Goal: Obtain resource: Download file/media

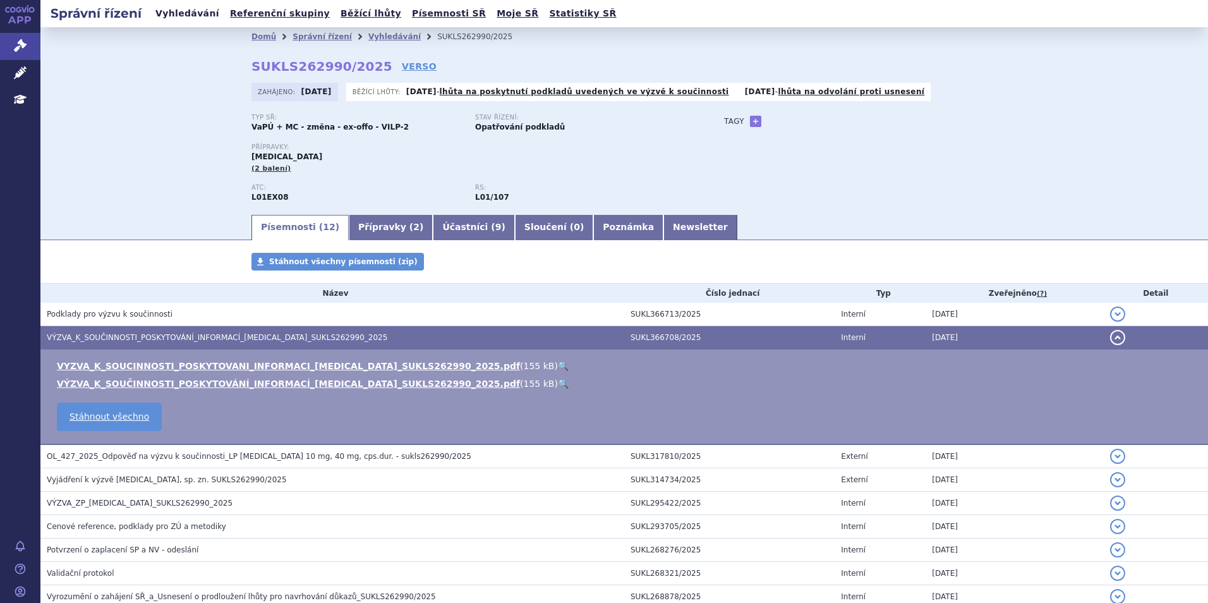
click at [198, 20] on link "Vyhledávání" at bounding box center [187, 13] width 71 height 17
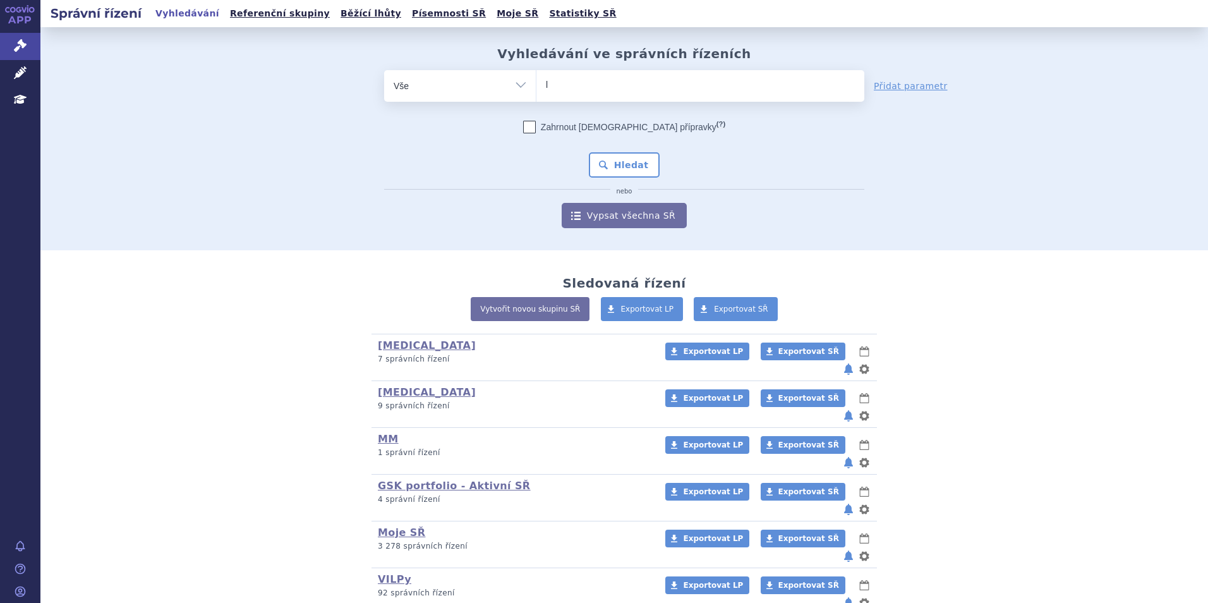
type input "ly"
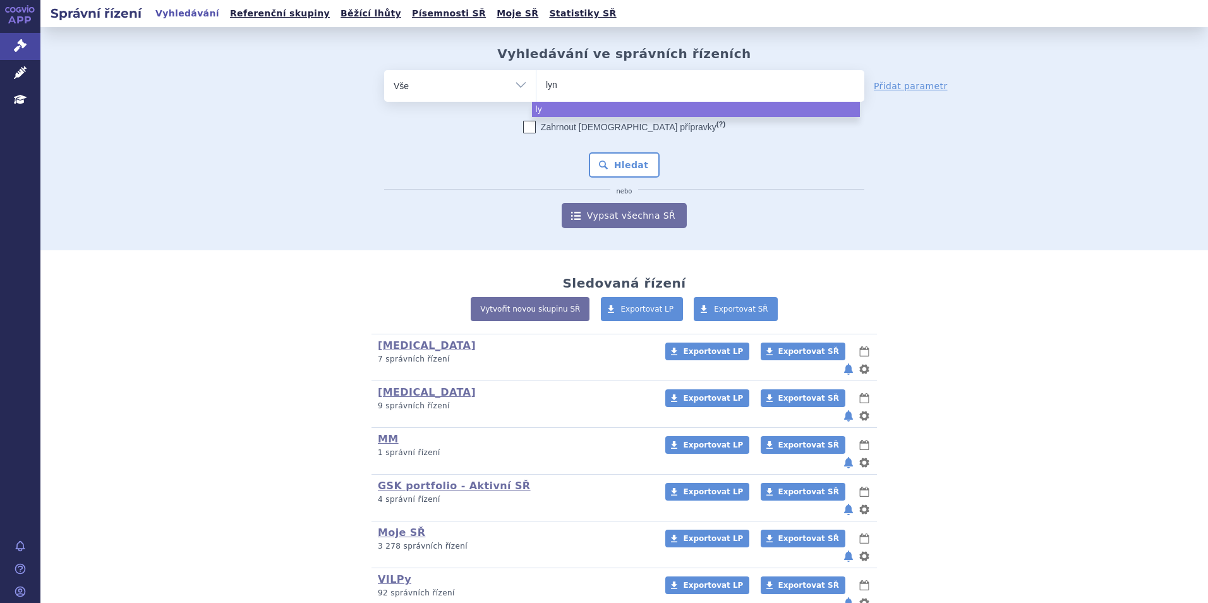
type input "lynp"
type input "lynpa"
type input "lynparza"
select select "lynparza"
click at [643, 152] on div "Zahrnout bratrské přípravky (?) Hledat nebo Vypsat všechna SŘ" at bounding box center [624, 174] width 480 height 107
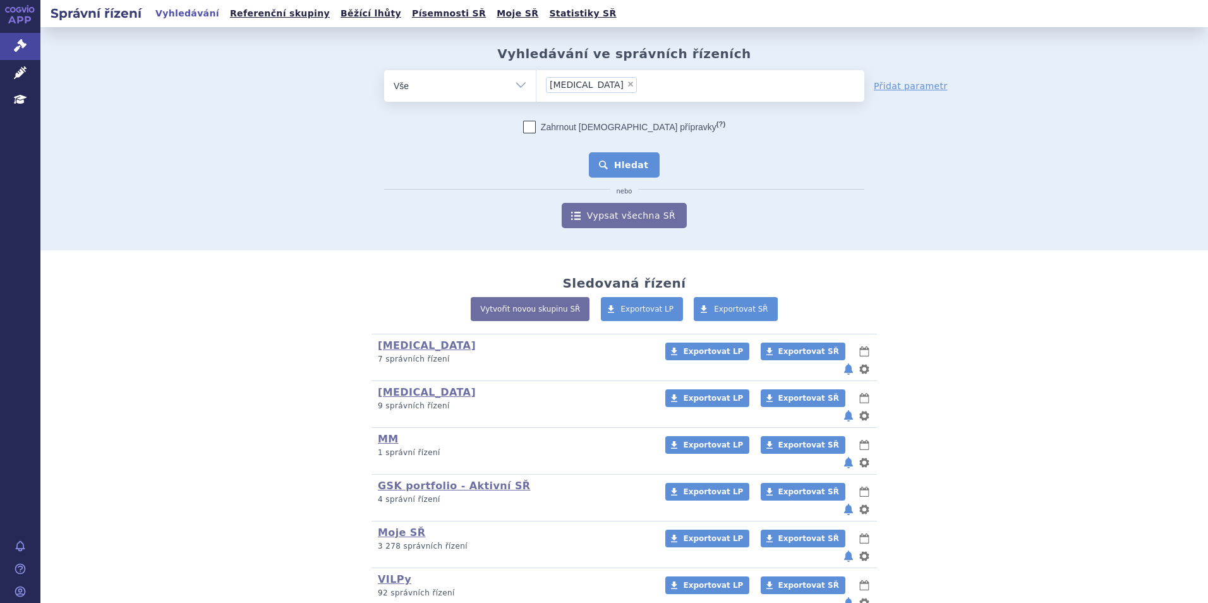
click at [643, 162] on button "Hledat" at bounding box center [624, 164] width 71 height 25
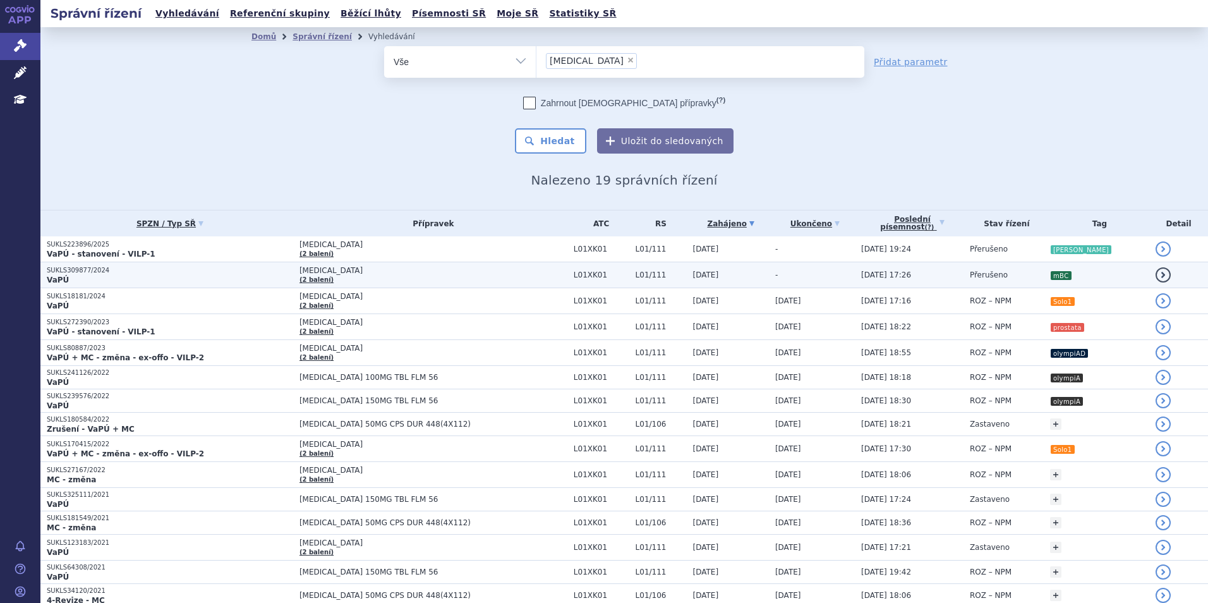
click at [230, 280] on p "VaPÚ" at bounding box center [170, 280] width 246 height 10
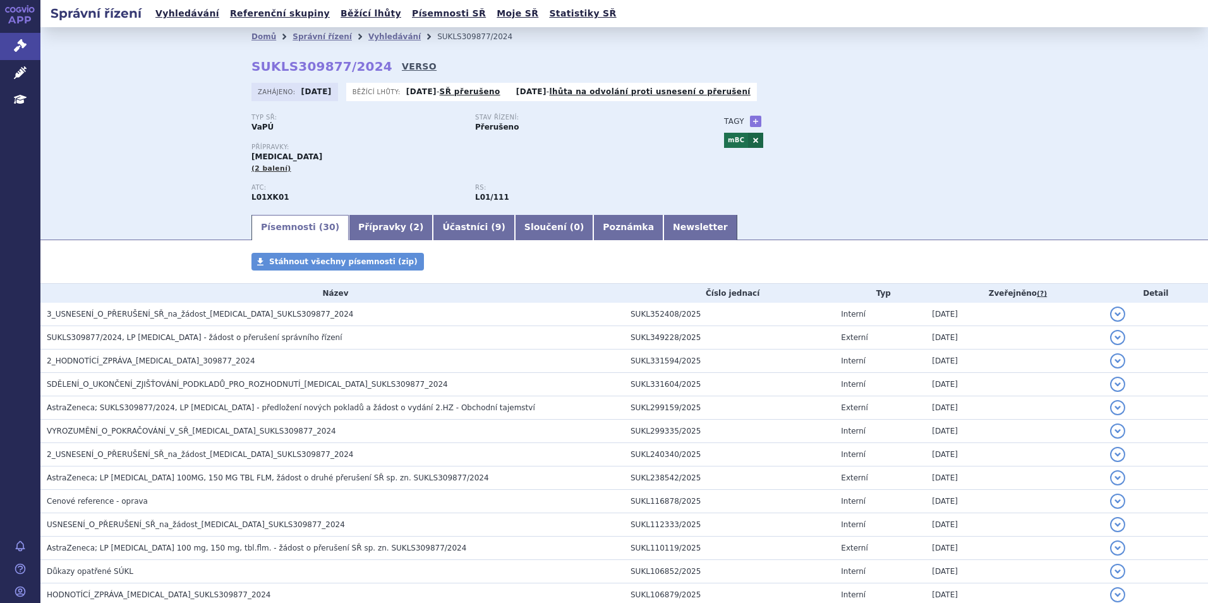
click at [402, 68] on link "VERSO" at bounding box center [419, 66] width 35 height 13
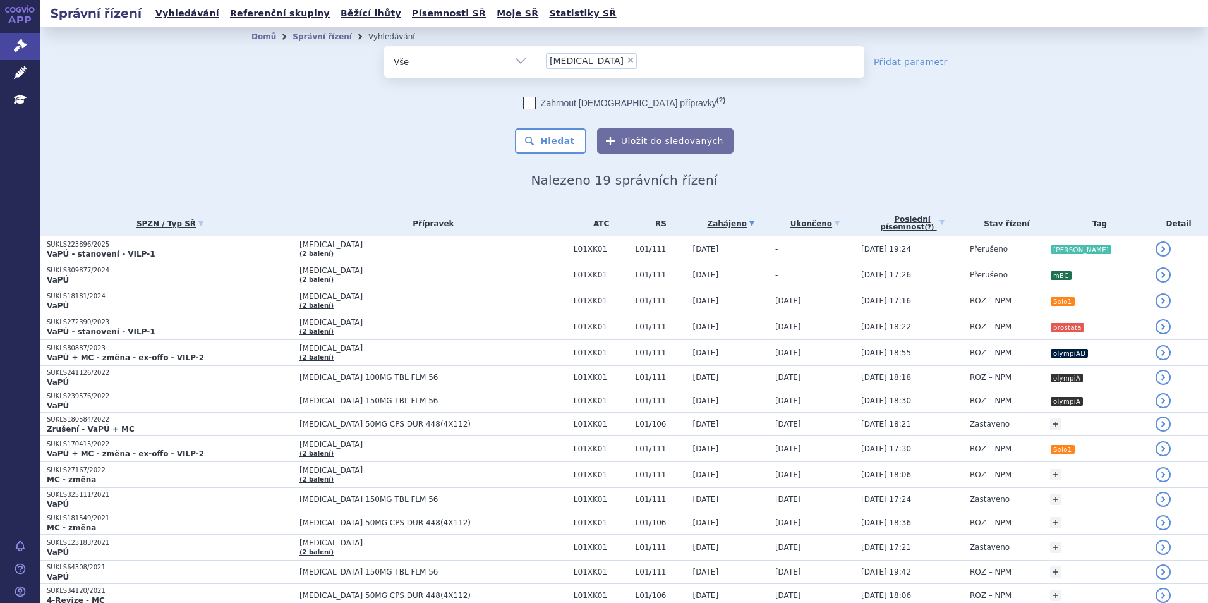
click at [627, 60] on span "×" at bounding box center [631, 60] width 8 height 8
click at [537, 60] on select "lynparza" at bounding box center [536, 62] width 1 height 32
select select
click at [582, 70] on ul at bounding box center [701, 59] width 328 height 27
click at [537, 70] on select "lynparza" at bounding box center [536, 62] width 1 height 32
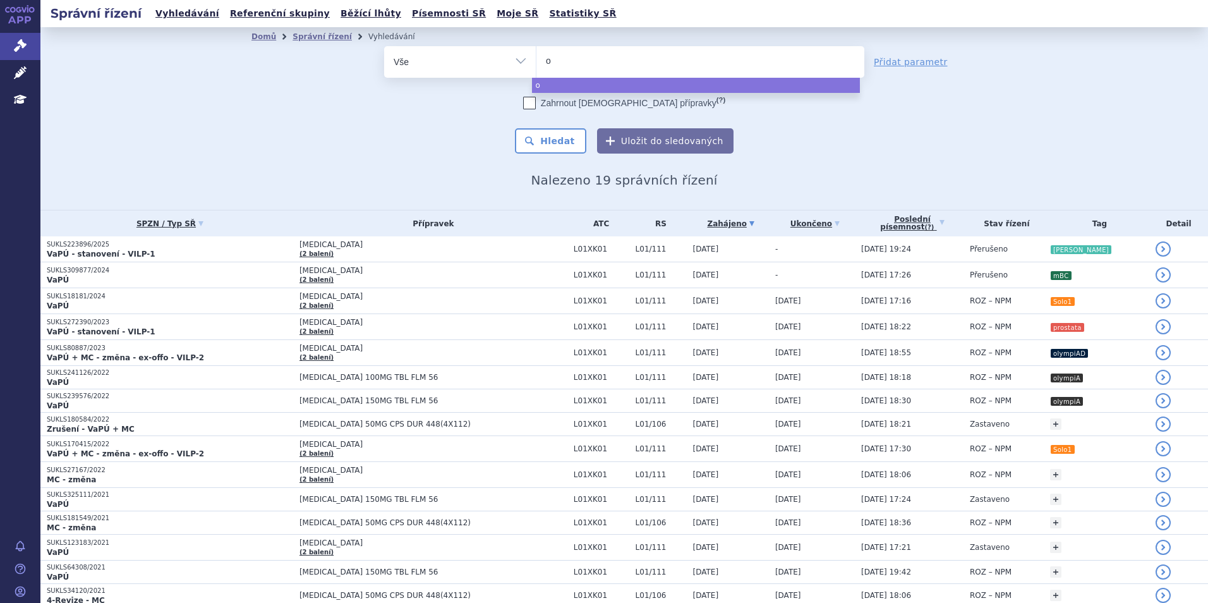
type input "op"
type input "opd"
type input "opdi"
type input "opdivo"
select select "opdivo"
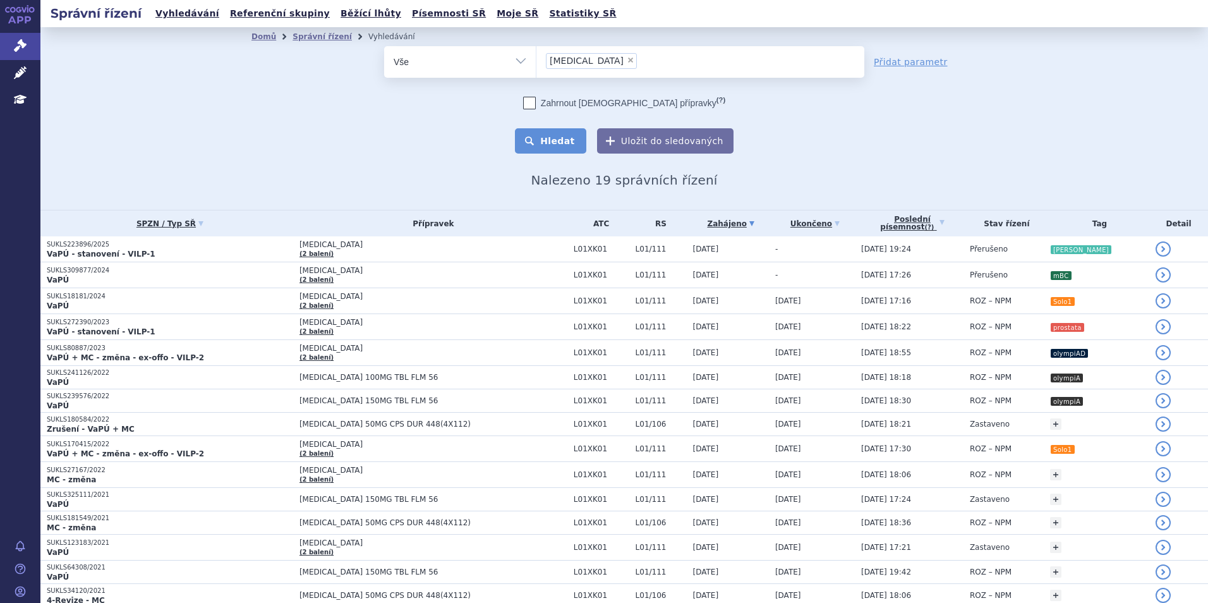
click at [547, 153] on button "Hledat" at bounding box center [550, 140] width 71 height 25
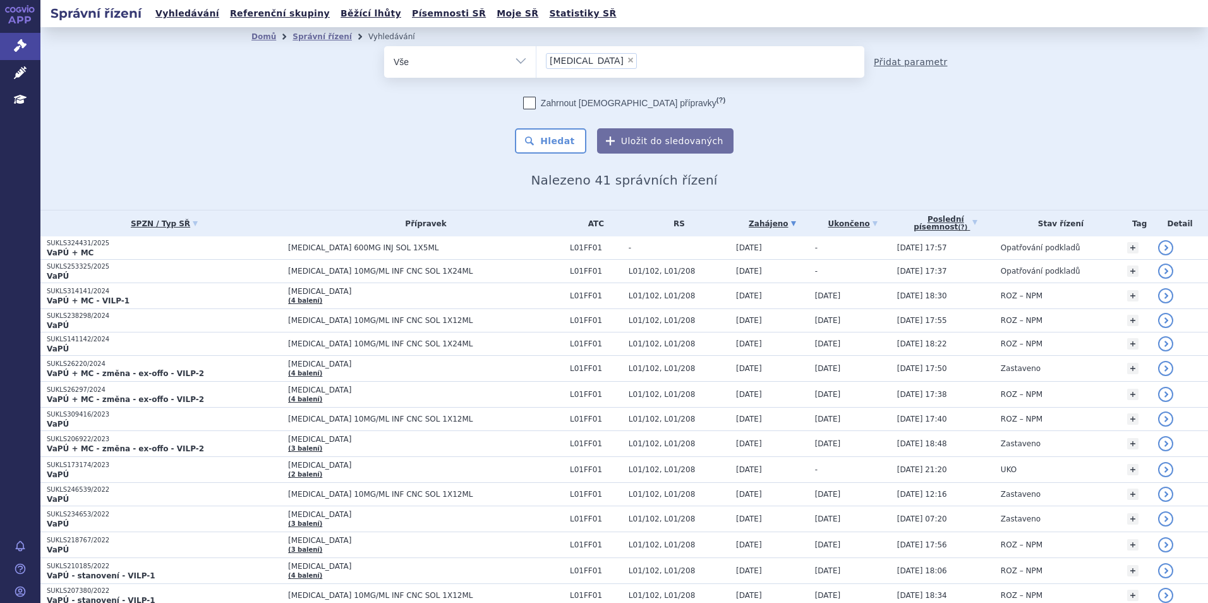
click at [905, 58] on link "Přidat parametr" at bounding box center [911, 62] width 74 height 13
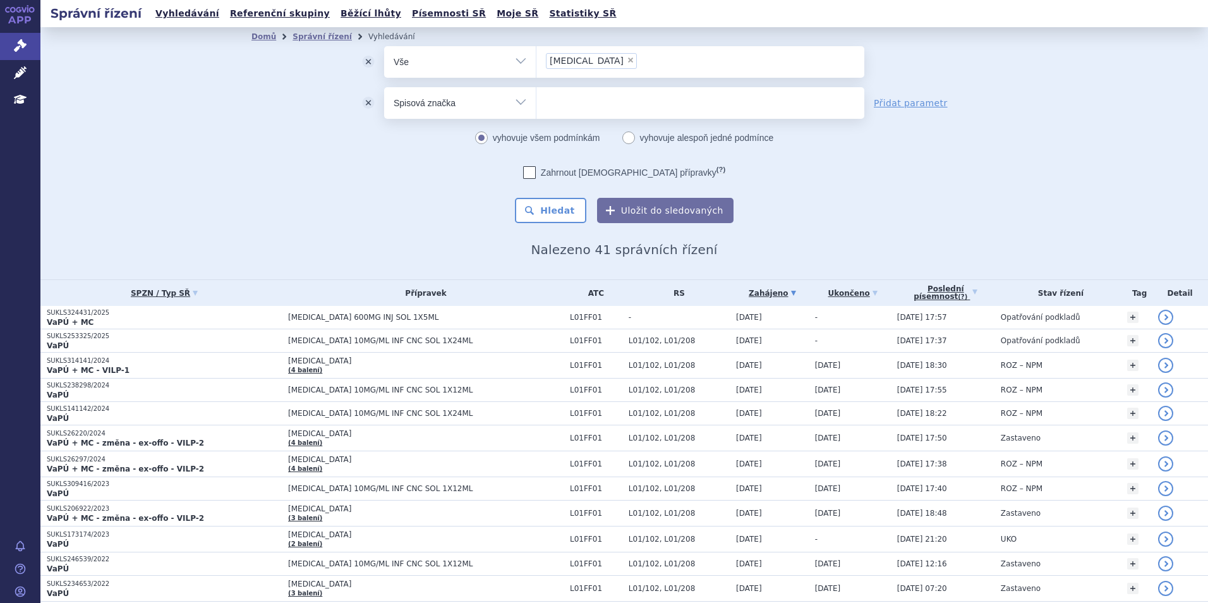
click at [513, 95] on select "Vše Spisová značka Typ SŘ Přípravek/SUKL kód Účastník/Držitel" at bounding box center [460, 101] width 152 height 28
select select "filter-procedure-product-status"
click at [384, 87] on select "Vše Spisová značka Typ SŘ Přípravek/SUKL kód Účastník/Držitel" at bounding box center [460, 101] width 152 height 28
click at [547, 97] on input "search" at bounding box center [549, 102] width 7 height 16
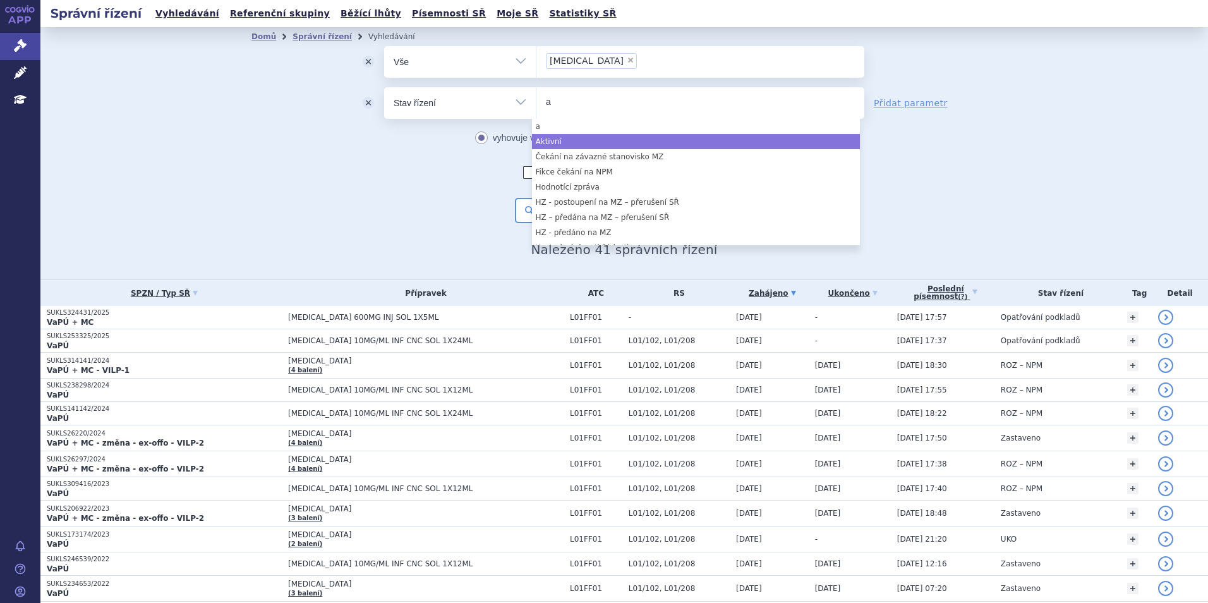
type input "a"
select select "a0d16f3a-7c3c-49b9-bbbf-43dbf2e58536"
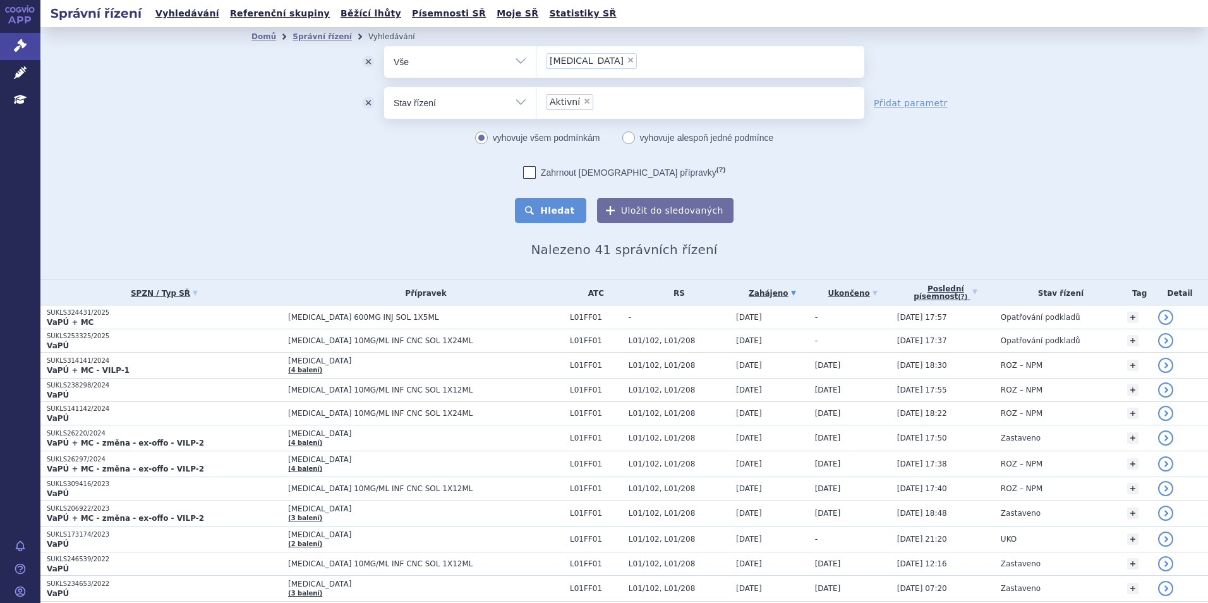
click at [545, 205] on button "Hledat" at bounding box center [550, 210] width 71 height 25
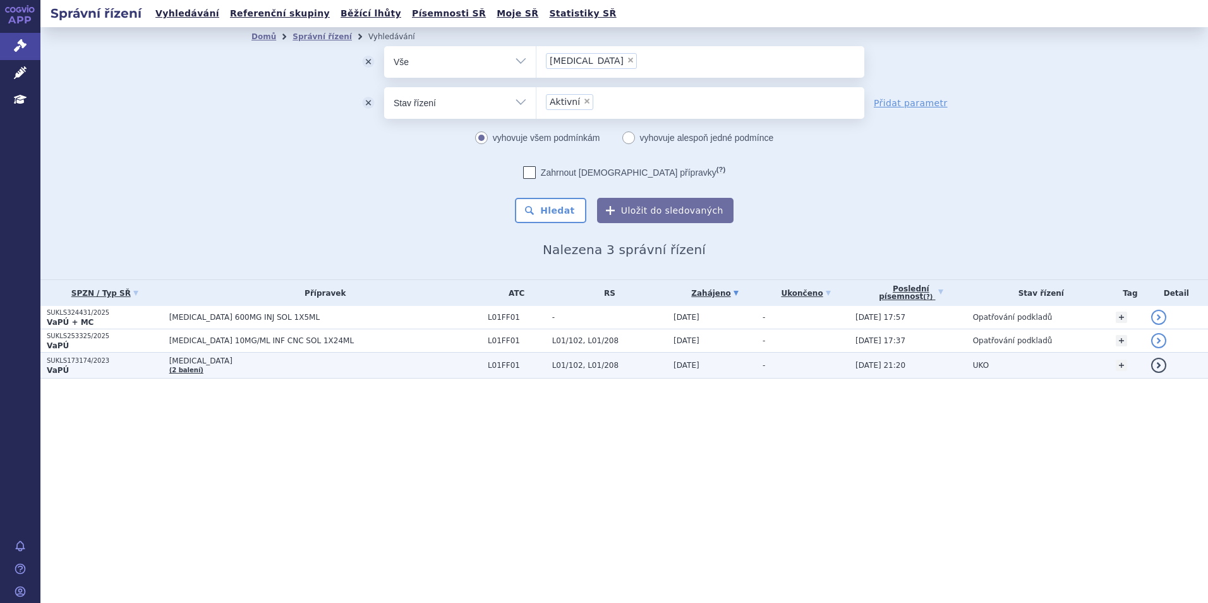
click at [342, 370] on td "[MEDICAL_DATA] (2 balení)" at bounding box center [322, 366] width 319 height 26
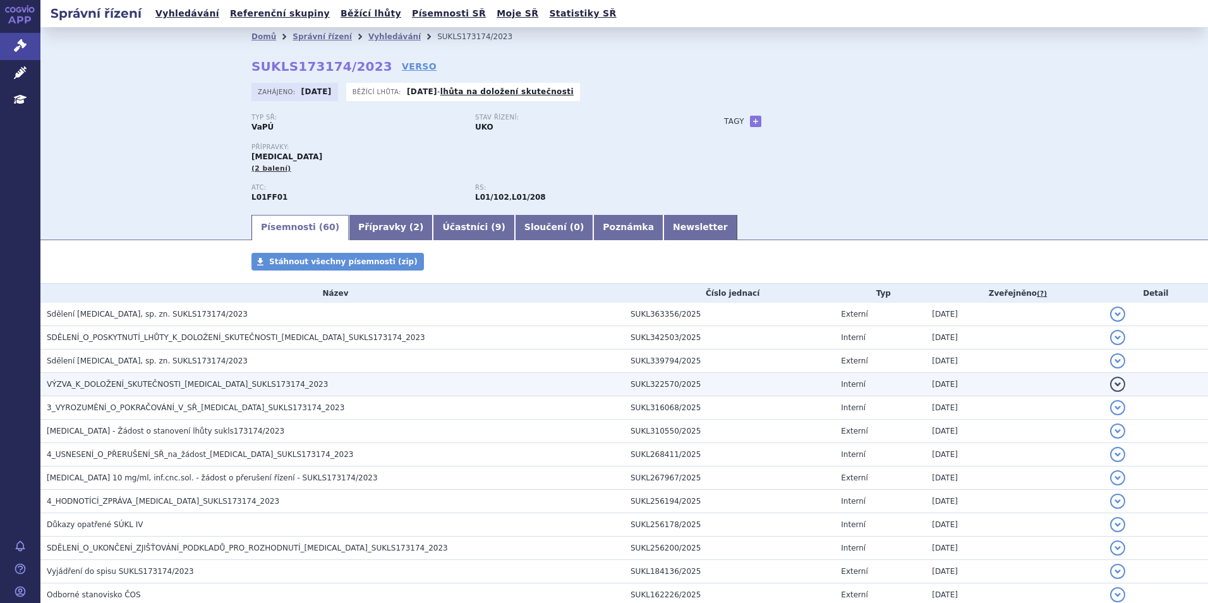
click at [150, 384] on span "VÝZVA_K_DOLOŽENÍ_SKUTEČNOSTI_[MEDICAL_DATA]_SUKLS173174_2023" at bounding box center [187, 384] width 281 height 9
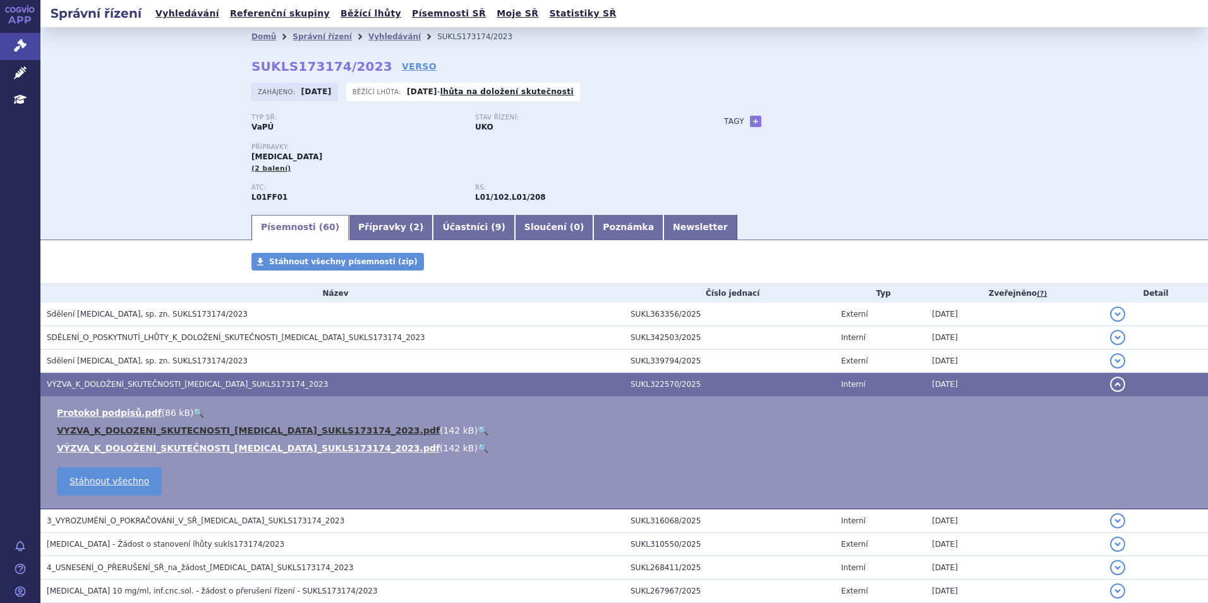
click at [237, 432] on link "VYZVA_K_DOLOZENI_SKUTECNOSTI_[MEDICAL_DATA]_SUKLS173174_2023.pdf" at bounding box center [248, 430] width 383 height 10
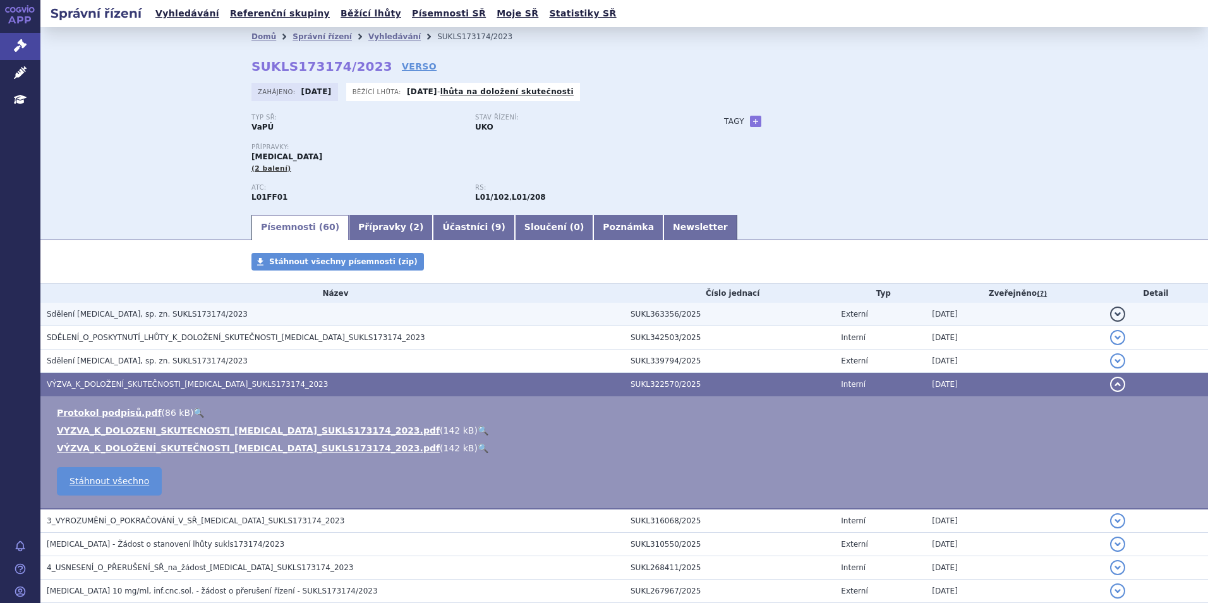
click at [161, 308] on h3 "Sdělení [MEDICAL_DATA], sp. zn. SUKLS173174/2023" at bounding box center [336, 314] width 578 height 13
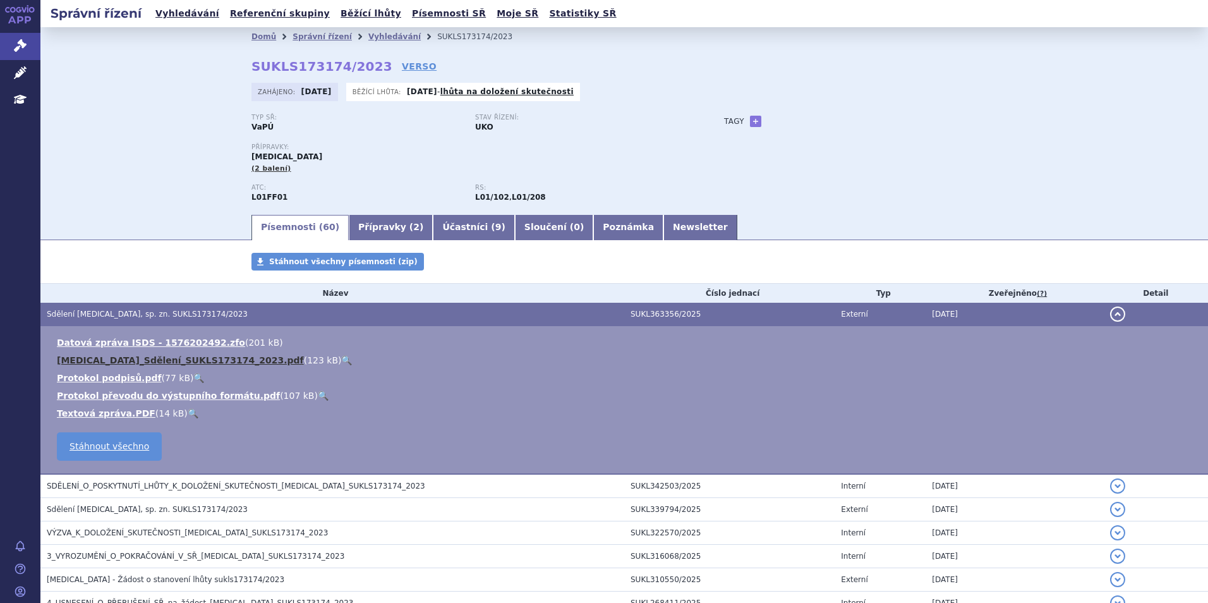
click at [117, 358] on link "[MEDICAL_DATA]_Sdělení_SUKLS173174_2023.pdf" at bounding box center [180, 360] width 247 height 10
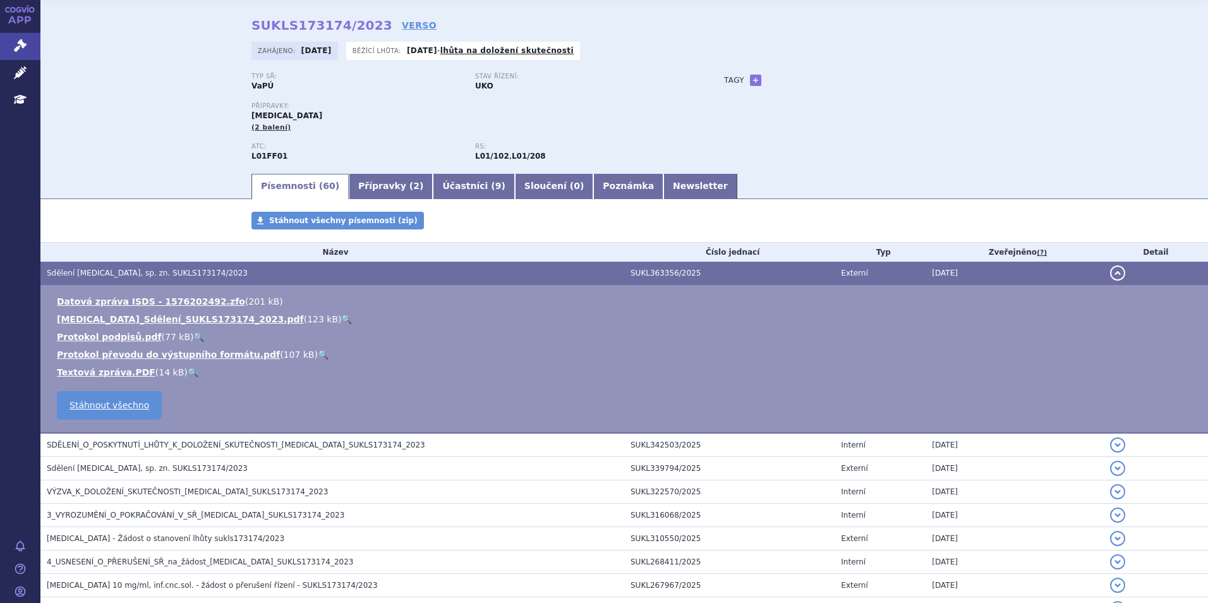
scroll to position [63, 0]
